Goal: Information Seeking & Learning: Learn about a topic

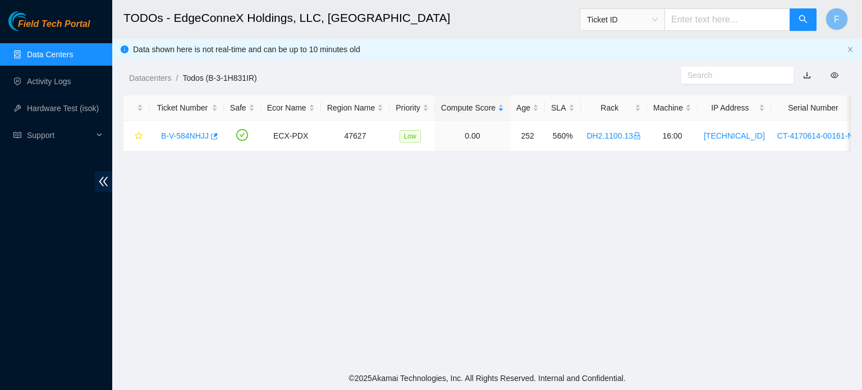
scroll to position [254, 0]
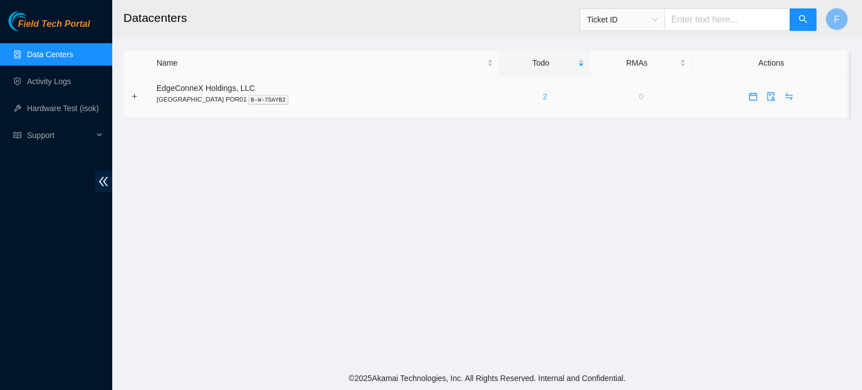
click at [543, 96] on link "2" at bounding box center [545, 96] width 4 height 9
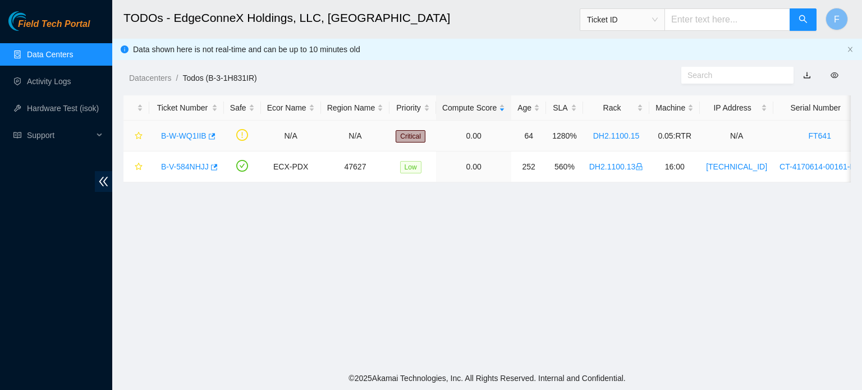
click at [186, 136] on link "B-W-WQ1IIB" at bounding box center [183, 135] width 45 height 9
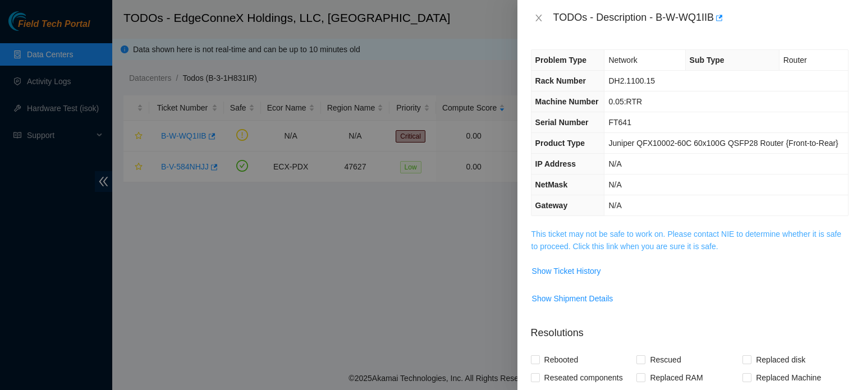
click at [566, 232] on link "This ticket may not be safe to work on. Please contact NIE to determine whether…" at bounding box center [687, 240] width 310 height 21
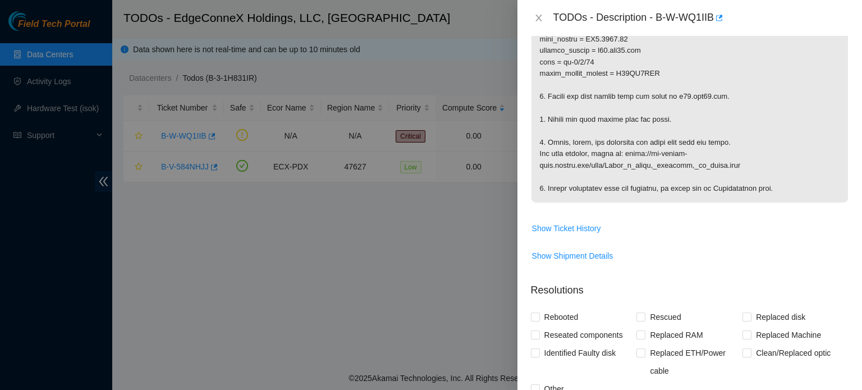
scroll to position [420, 0]
click at [454, 260] on div at bounding box center [431, 195] width 862 height 390
click at [539, 15] on icon "close" at bounding box center [538, 17] width 9 height 9
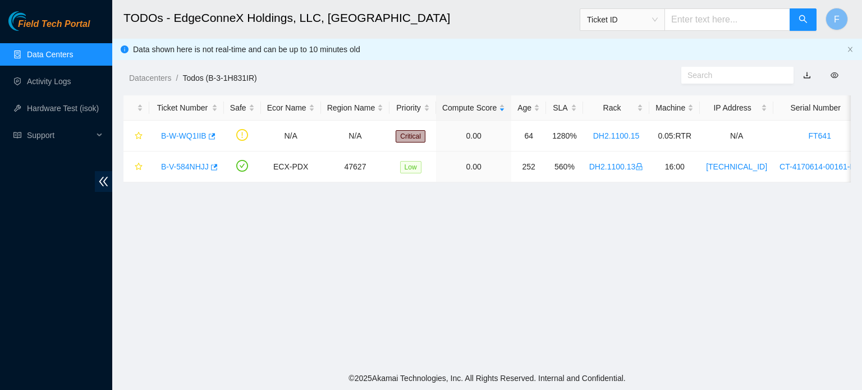
scroll to position [254, 0]
